Goal: Transaction & Acquisition: Book appointment/travel/reservation

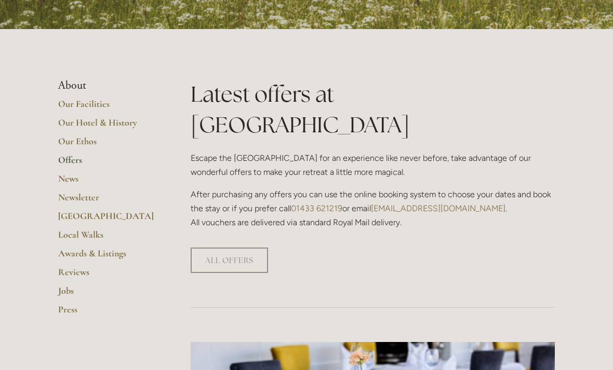
scroll to position [189, 0]
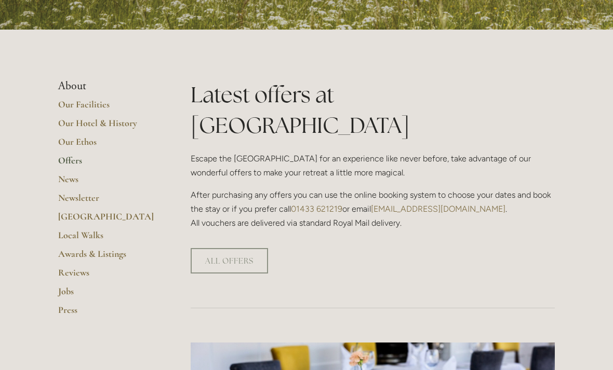
click at [253, 248] on link "ALL OFFERS" at bounding box center [229, 260] width 77 height 25
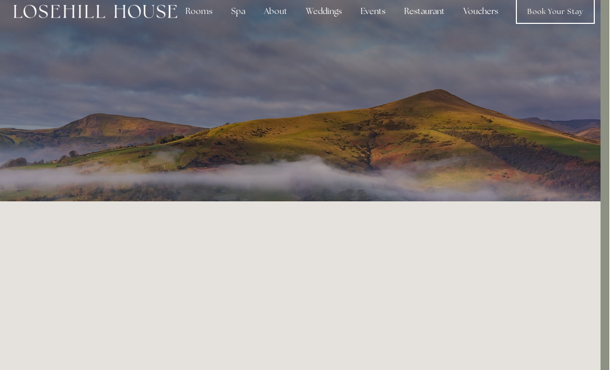
scroll to position [0, 9]
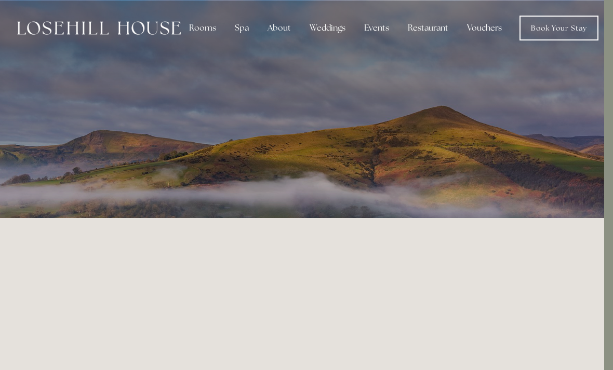
click at [206, 28] on div "Rooms" at bounding box center [203, 28] width 44 height 21
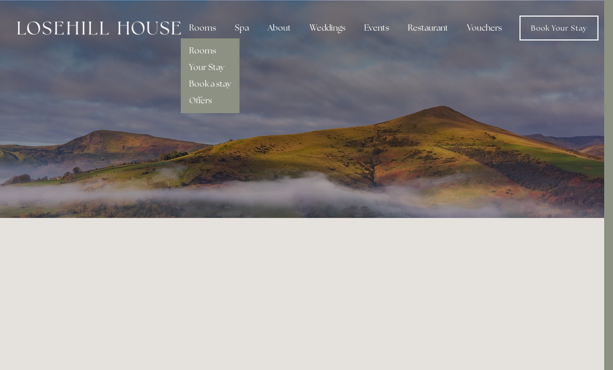
click at [566, 32] on link "Book Your Stay" at bounding box center [558, 28] width 79 height 25
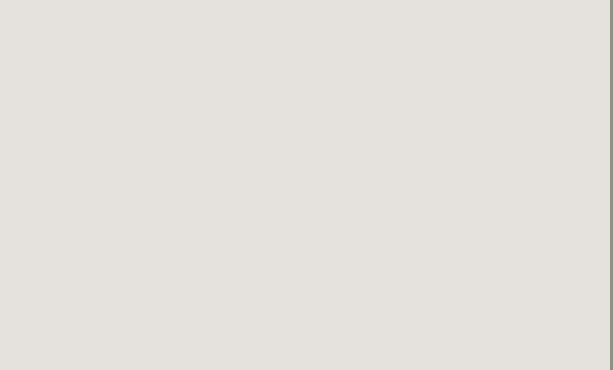
scroll to position [374, 0]
